Goal: Task Accomplishment & Management: Manage account settings

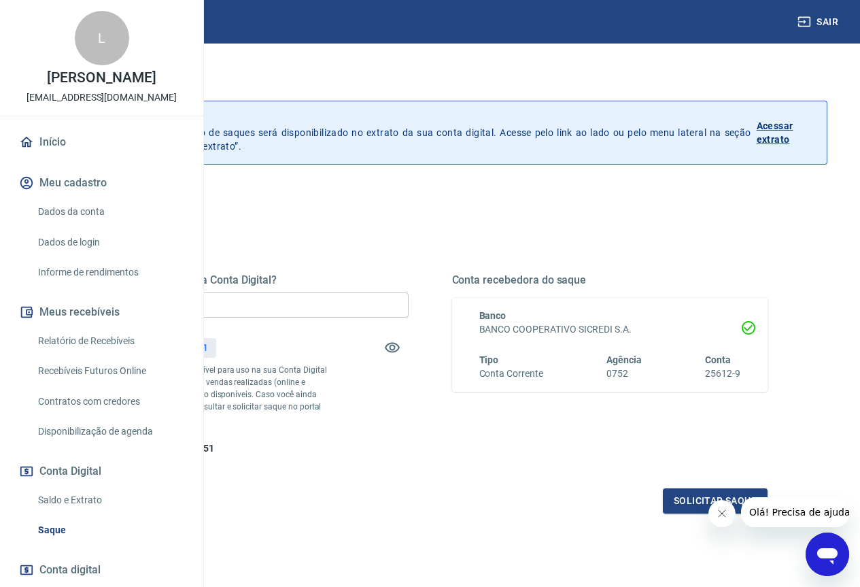
click at [401, 322] on div "Quanto deseja sacar da Conta Digital? R$ 0,00 ​ Saldo total*: R$ 268,51 *Corres…" at bounding box center [250, 364] width 316 height 182
click at [388, 299] on input "R$ 0,00" at bounding box center [250, 304] width 316 height 25
type input "R$ 268,51"
click at [78, 385] on link "Recebíveis Futuros Online" at bounding box center [110, 371] width 154 height 28
click at [409, 303] on input "R$ 268,51" at bounding box center [250, 304] width 316 height 25
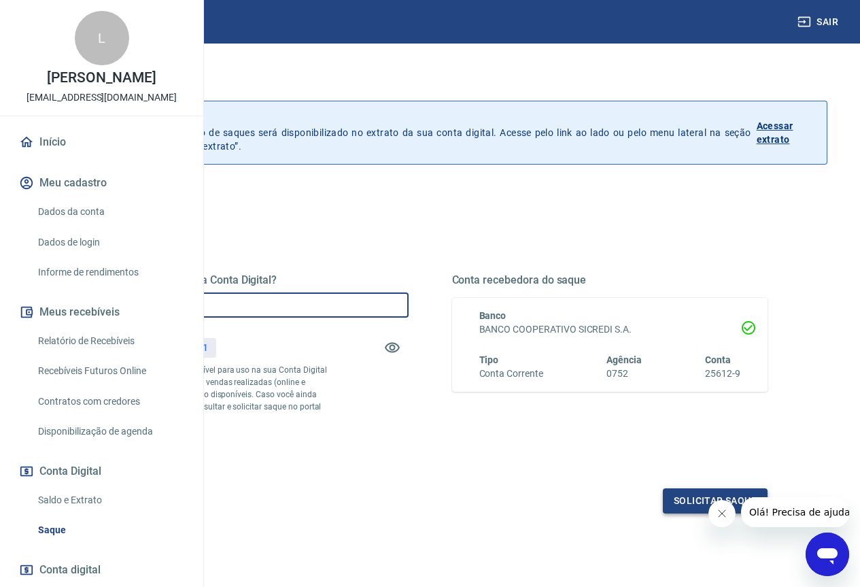
click at [680, 513] on button "Solicitar saque" at bounding box center [715, 500] width 105 height 25
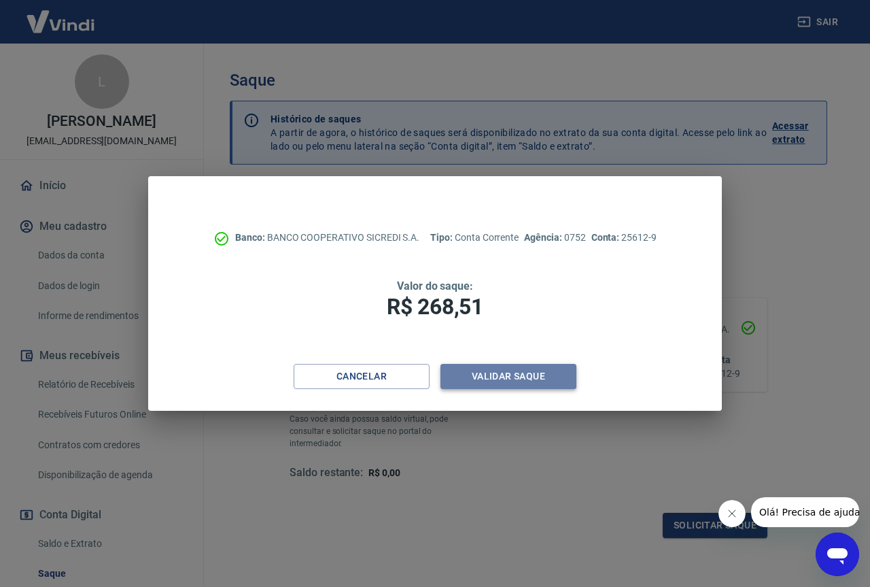
click at [522, 367] on button "Validar saque" at bounding box center [509, 376] width 136 height 25
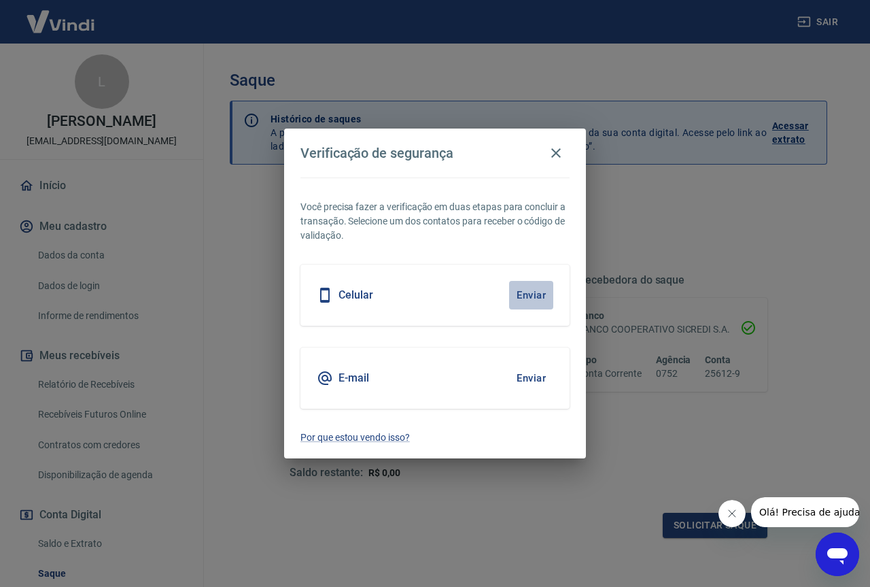
click at [540, 301] on button "Enviar" at bounding box center [531, 295] width 44 height 29
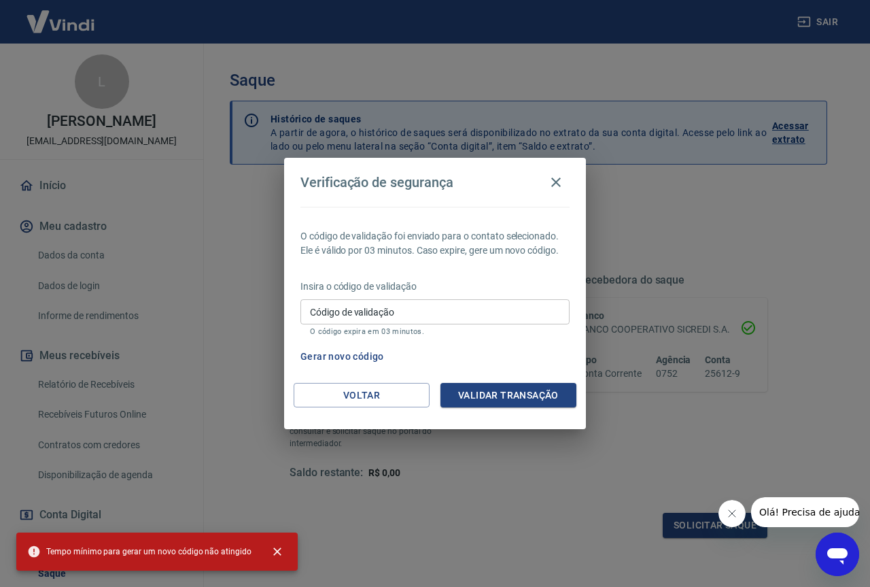
click at [538, 291] on p "Insira o código de validação" at bounding box center [435, 286] width 269 height 14
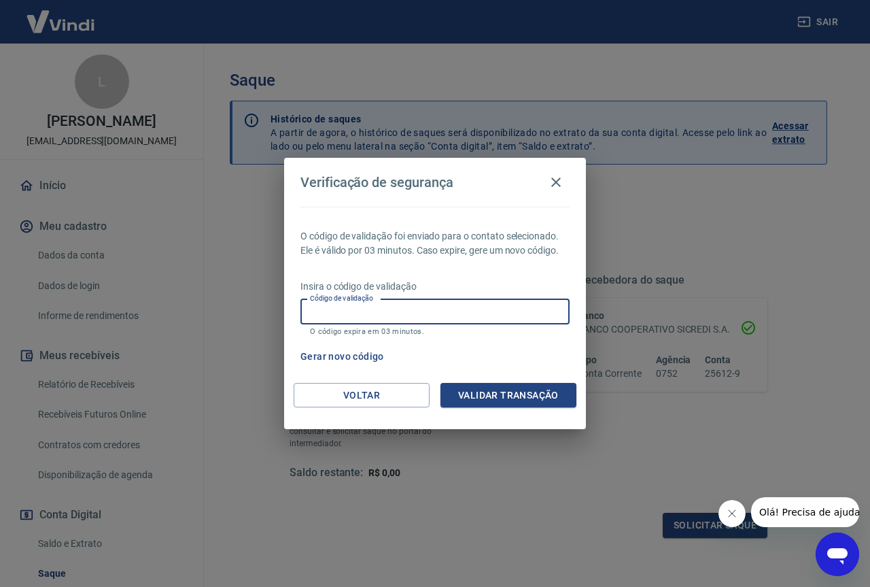
click at [495, 311] on input "Código de validação" at bounding box center [435, 311] width 269 height 25
type input "889810"
click at [520, 403] on button "Validar transação" at bounding box center [509, 395] width 136 height 25
